Goal: Check status

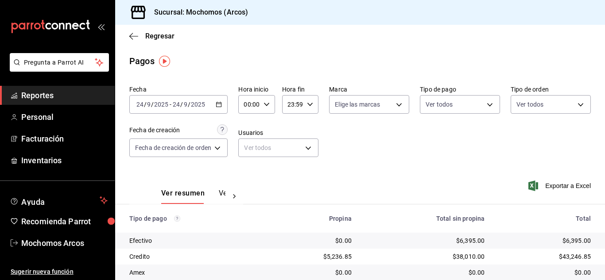
drag, startPoint x: 319, startPoint y: 69, endPoint x: 256, endPoint y: 15, distance: 82.9
click at [256, 15] on div "Sucursal: Mochomos (Arcos)" at bounding box center [360, 12] width 490 height 25
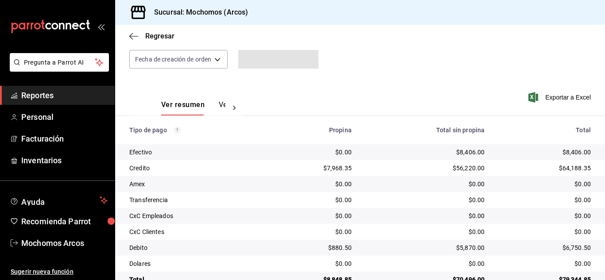
scroll to position [111, 0]
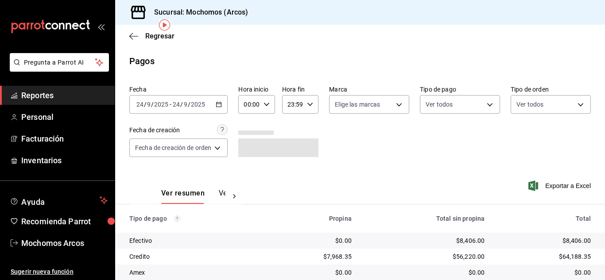
scroll to position [111, 0]
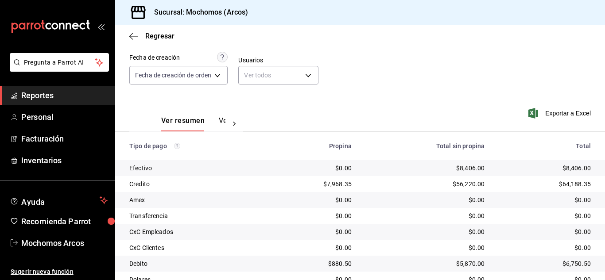
scroll to position [111, 0]
